Goal: Transaction & Acquisition: Purchase product/service

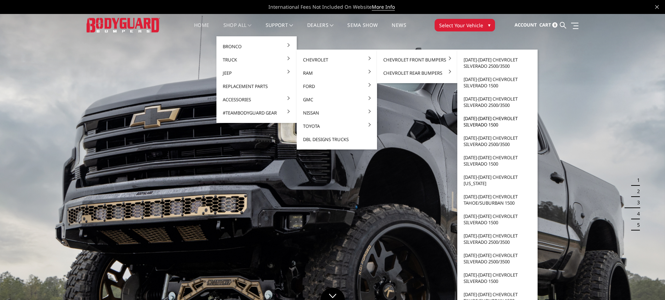
click at [475, 123] on link "[DATE]-[DATE] Chevrolet Silverado 1500" at bounding box center [497, 122] width 75 height 20
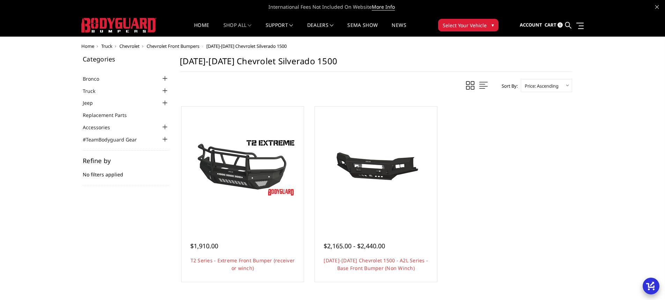
click at [393, 171] on link "Quick view" at bounding box center [375, 179] width 47 height 16
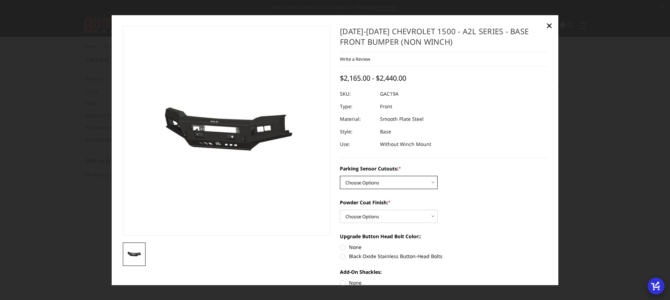
click at [371, 186] on select "Choose Options WITH Parking Sensor Cutouts WITHOUT Parking Sensor Cutouts" at bounding box center [389, 182] width 98 height 13
select select "3867"
click at [340, 176] on select "Choose Options WITH Parking Sensor Cutouts WITHOUT Parking Sensor Cutouts" at bounding box center [389, 182] width 98 height 13
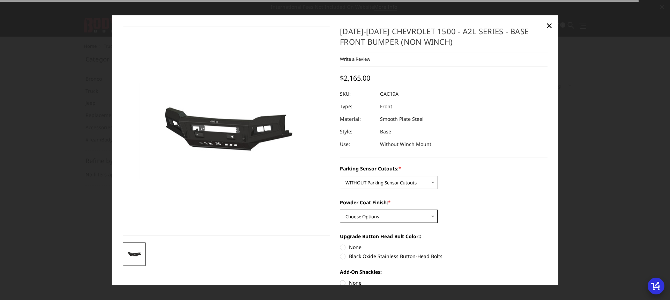
drag, startPoint x: 353, startPoint y: 218, endPoint x: 357, endPoint y: 222, distance: 5.9
click at [353, 218] on select "Choose Options Bare Metal Textured Black Powder Coat" at bounding box center [389, 215] width 98 height 13
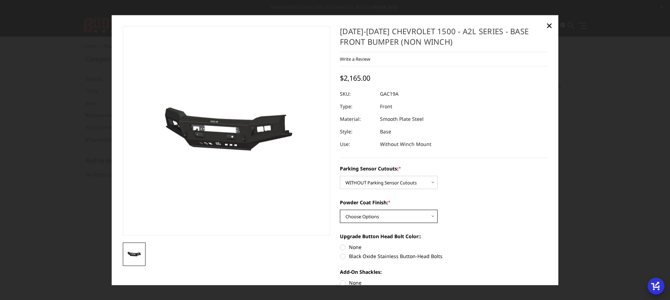
select select "3869"
click at [340, 209] on select "Choose Options Bare Metal Textured Black Powder Coat" at bounding box center [389, 215] width 98 height 13
click at [344, 248] on label "None" at bounding box center [444, 246] width 208 height 7
click at [340, 244] on input "None" at bounding box center [340, 243] width 0 height 0
radio input "true"
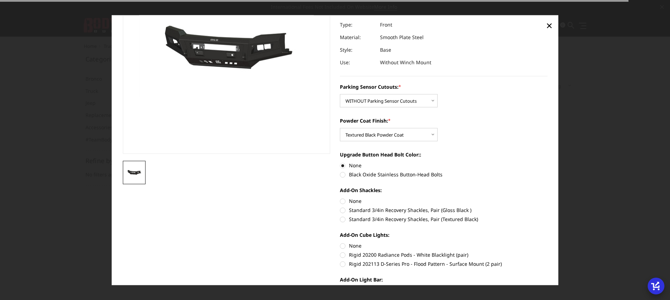
scroll to position [116, 0]
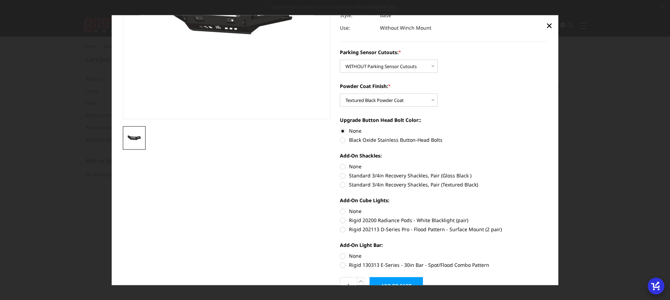
click at [342, 167] on label "None" at bounding box center [444, 166] width 208 height 7
click at [340, 163] on input "None" at bounding box center [340, 163] width 0 height 0
radio input "true"
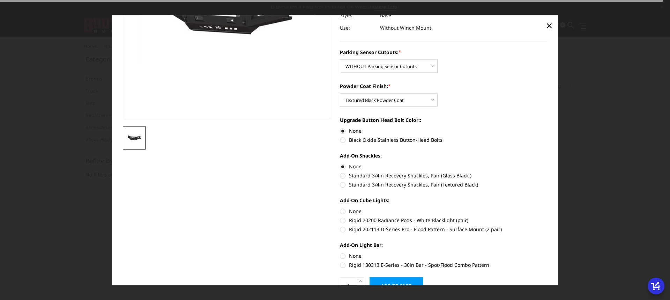
click at [345, 211] on label "None" at bounding box center [444, 210] width 208 height 7
click at [340, 208] on input "None" at bounding box center [340, 207] width 0 height 0
radio input "true"
click at [344, 253] on label "None" at bounding box center [444, 255] width 208 height 7
click at [340, 252] on input "None" at bounding box center [340, 252] width 0 height 0
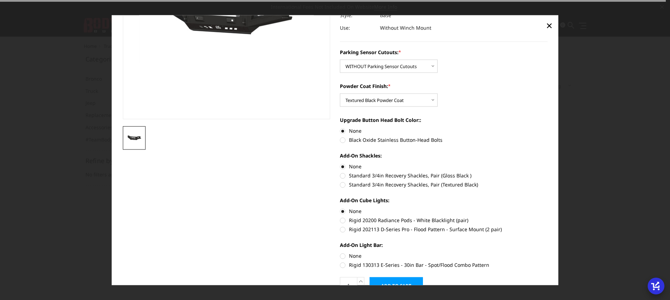
radio input "true"
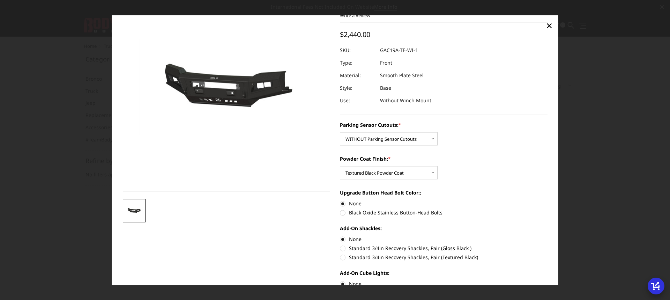
scroll to position [0, 0]
